Goal: Transaction & Acquisition: Purchase product/service

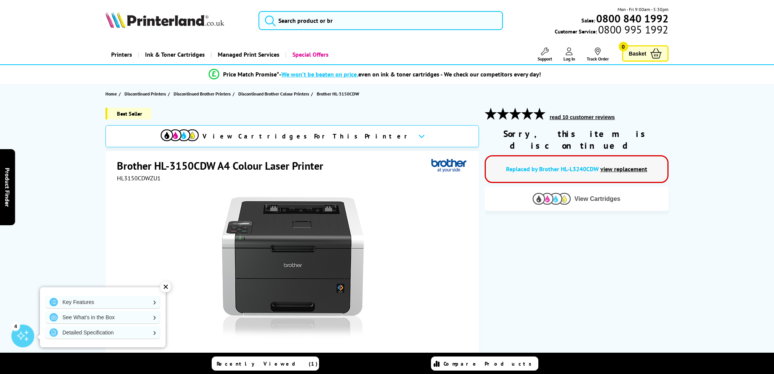
click at [566, 193] on img at bounding box center [551, 199] width 38 height 12
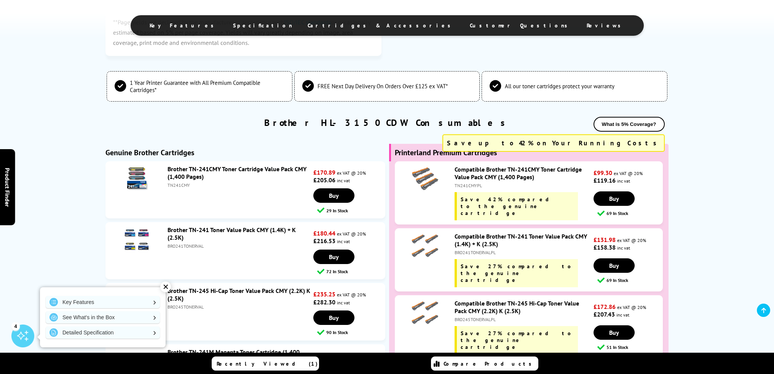
scroll to position [1255, 0]
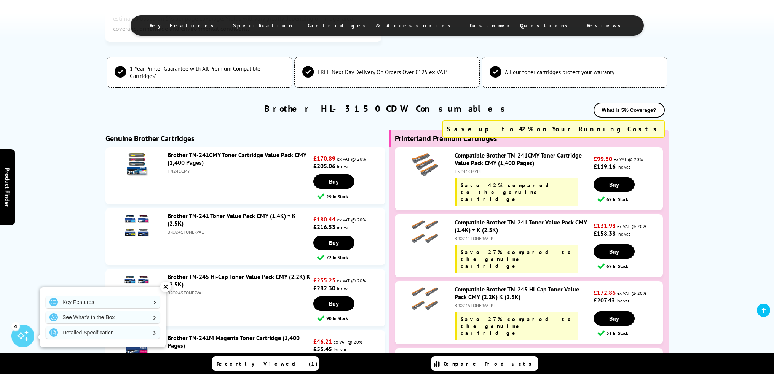
drag, startPoint x: 189, startPoint y: 171, endPoint x: 166, endPoint y: 172, distance: 23.6
click at [166, 172] on div "Brother TN-241CMY Toner Cartridge Value Pack CMY (1,400 Pages) TN241CMY" at bounding box center [239, 162] width 150 height 23
copy div "TN241CMY"
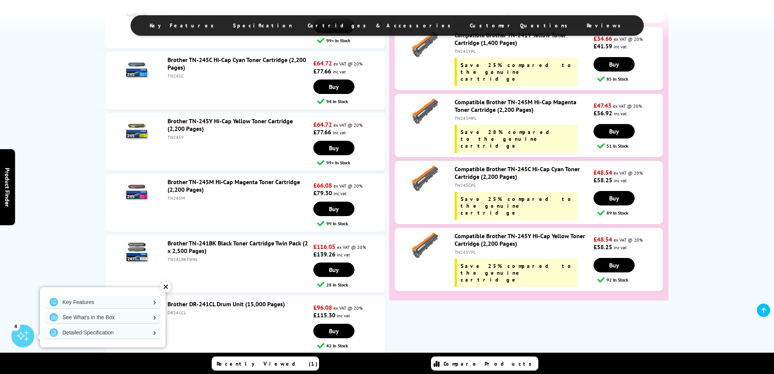
scroll to position [1788, 0]
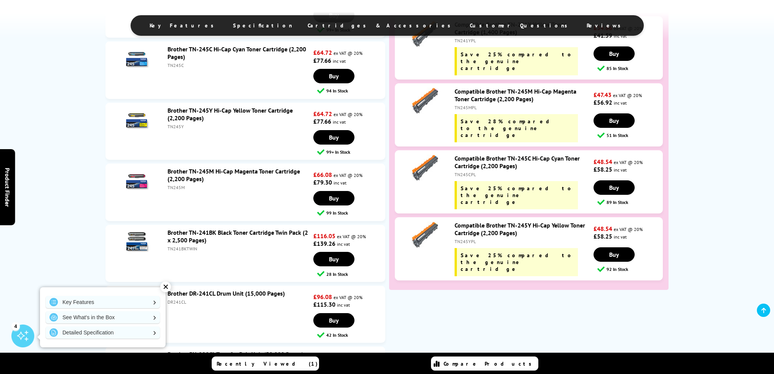
drag, startPoint x: 197, startPoint y: 250, endPoint x: 168, endPoint y: 250, distance: 28.9
click at [168, 250] on div "TN241BKTWIN" at bounding box center [239, 249] width 144 height 6
copy div "TN241BKTWIN"
